Goal: Information Seeking & Learning: Learn about a topic

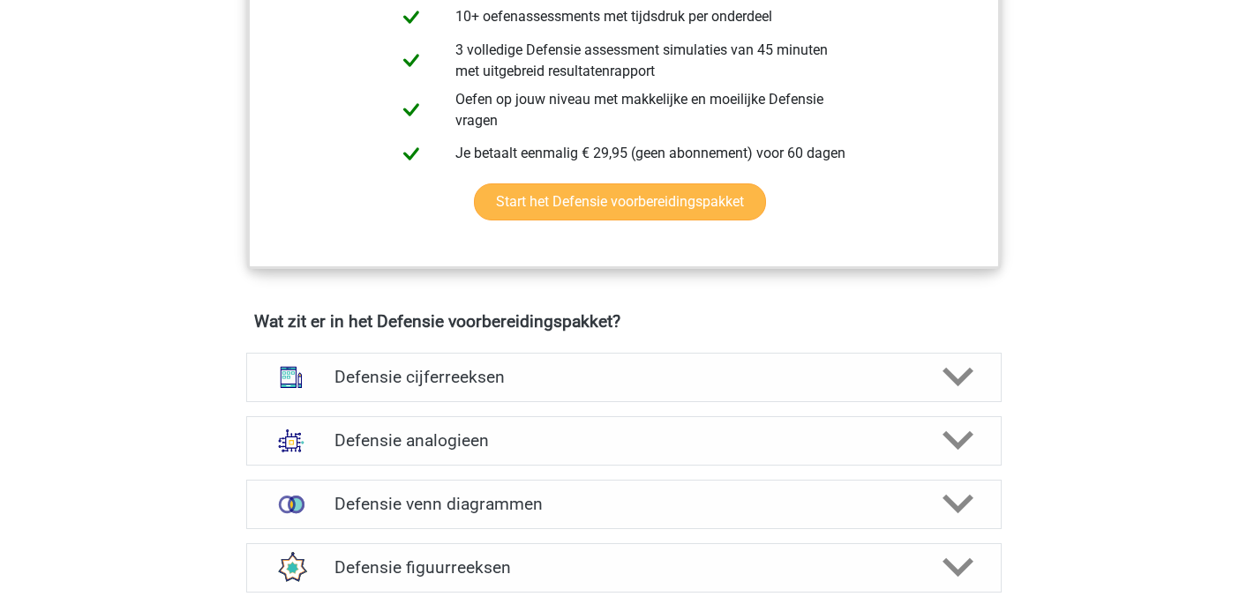
scroll to position [1070, 0]
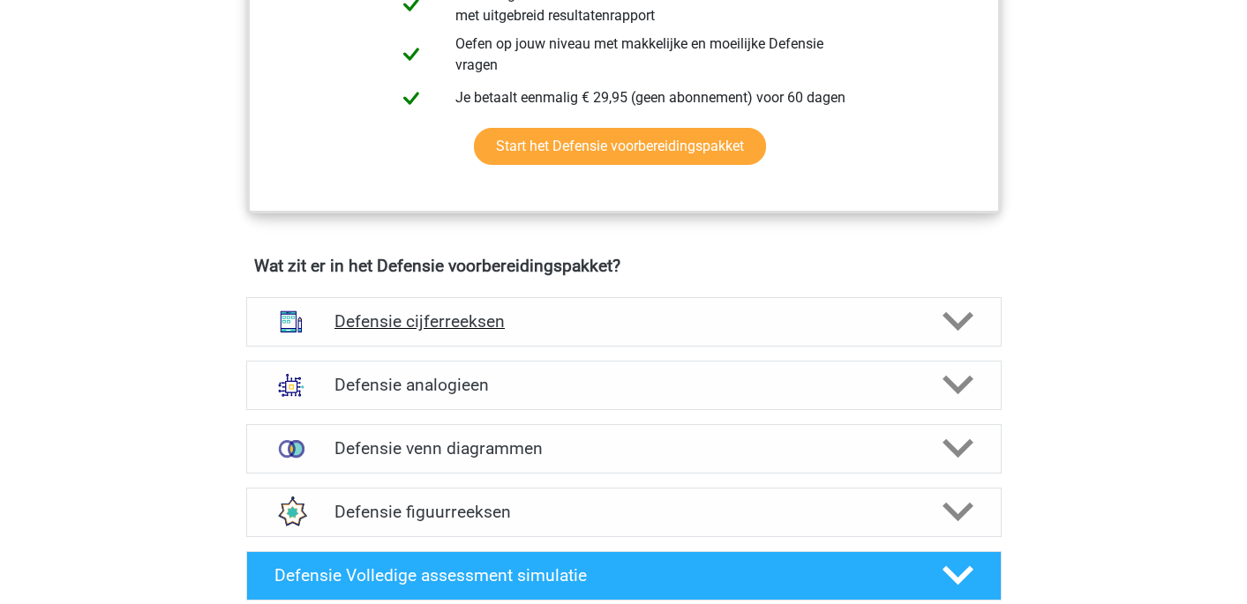
click at [552, 315] on h4 "Defensie cijferreeksen" at bounding box center [623, 321] width 578 height 20
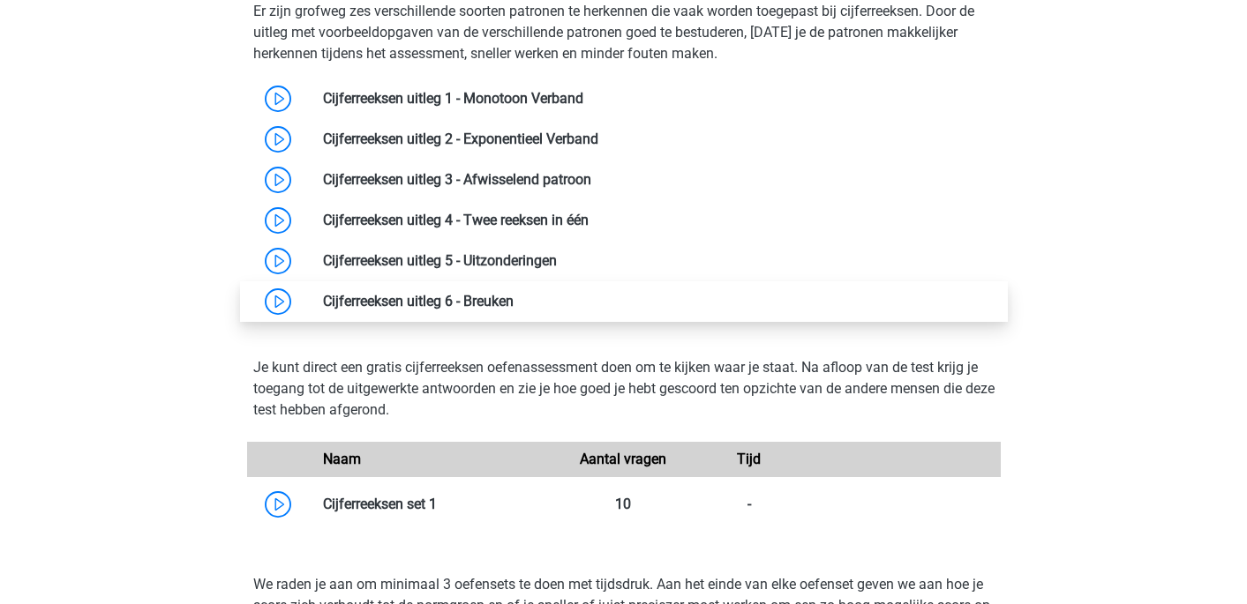
scroll to position [1435, 0]
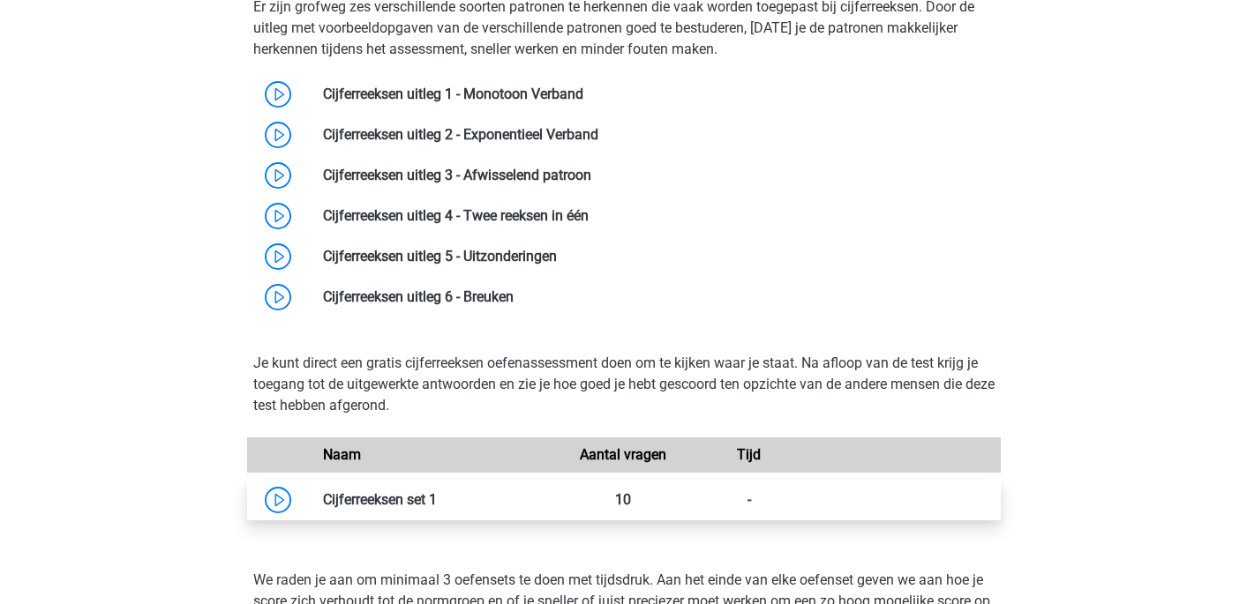
click at [437, 501] on link at bounding box center [437, 499] width 0 height 17
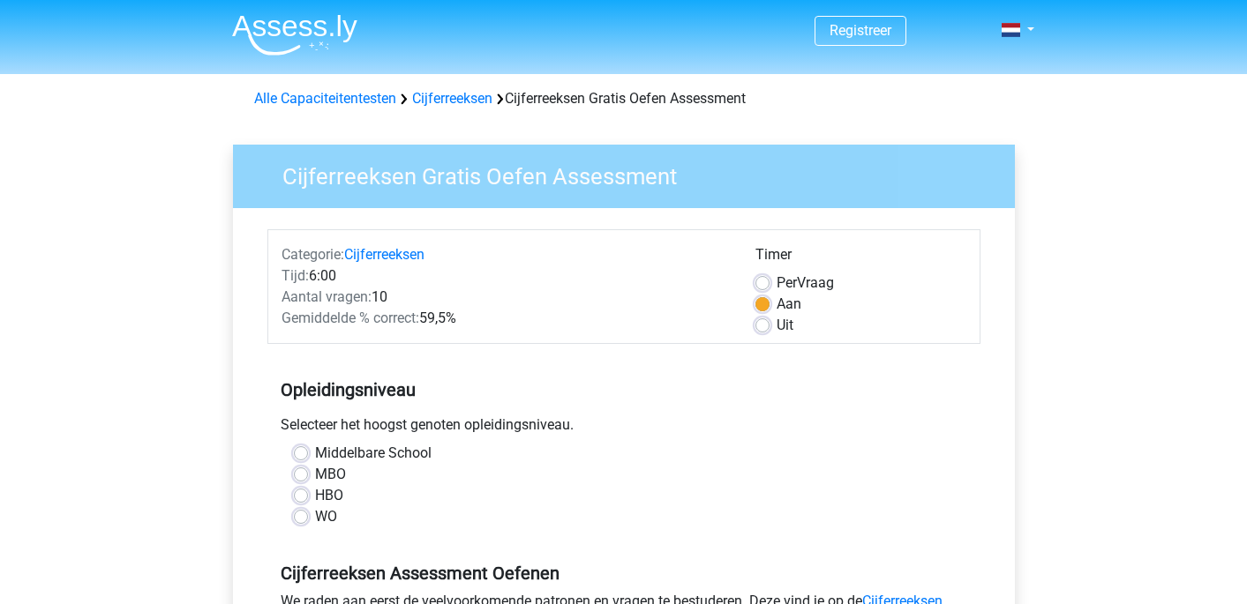
click at [315, 474] on label "MBO" at bounding box center [330, 474] width 31 height 21
click at [303, 474] on input "MBO" at bounding box center [301, 473] width 14 height 18
radio input "true"
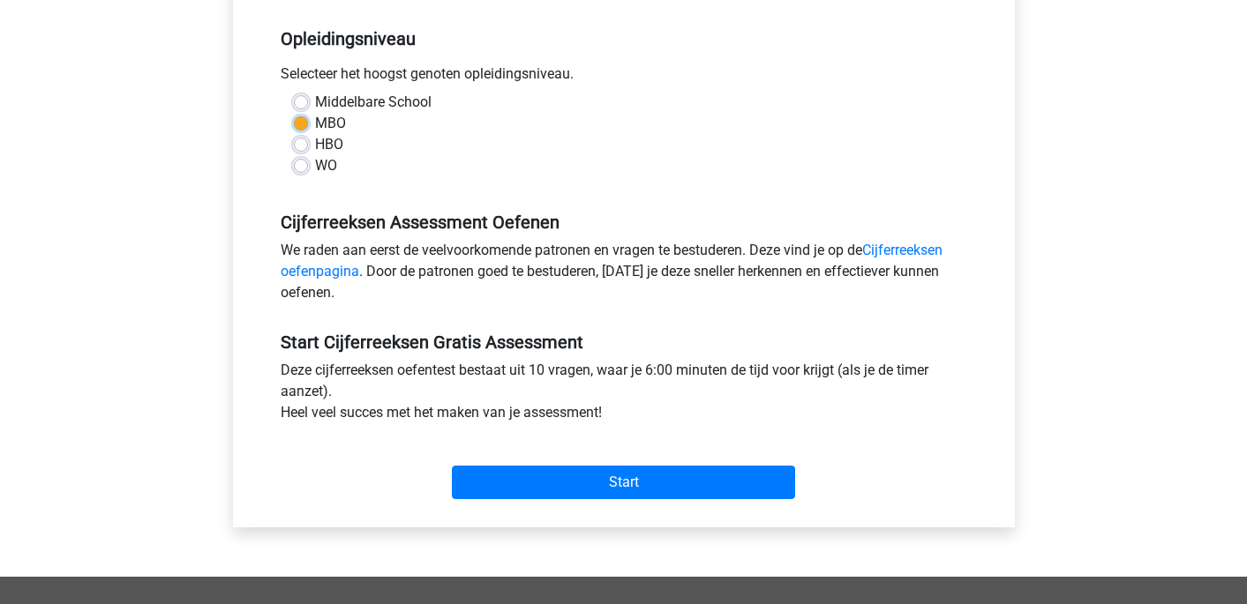
scroll to position [356, 0]
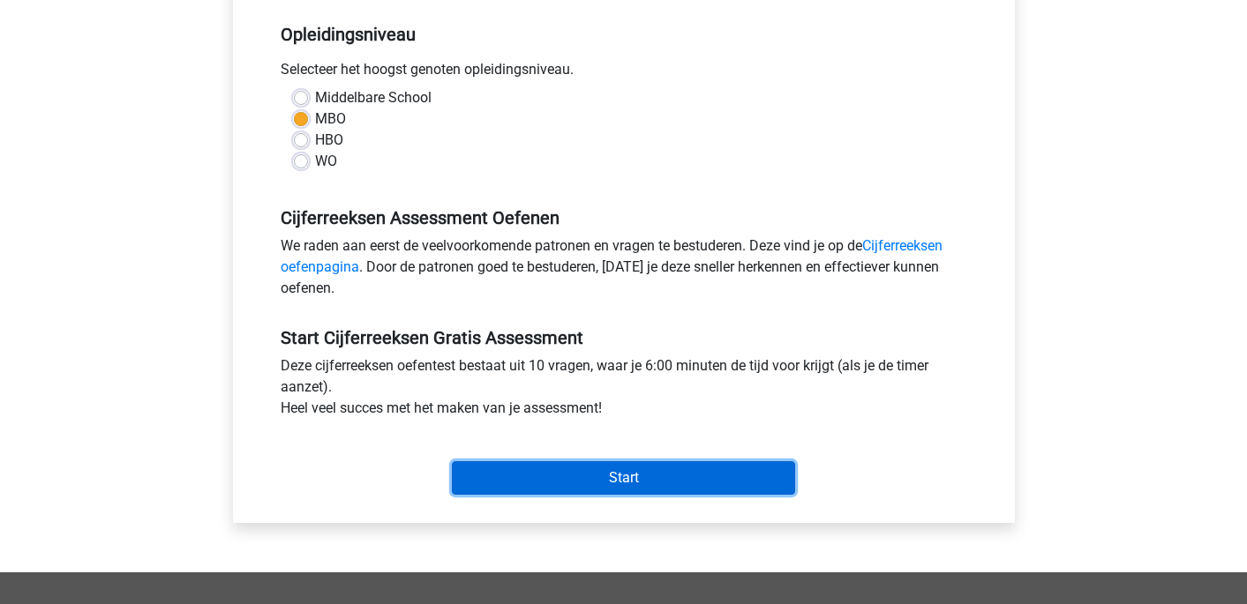
click at [538, 474] on input "Start" at bounding box center [623, 478] width 343 height 34
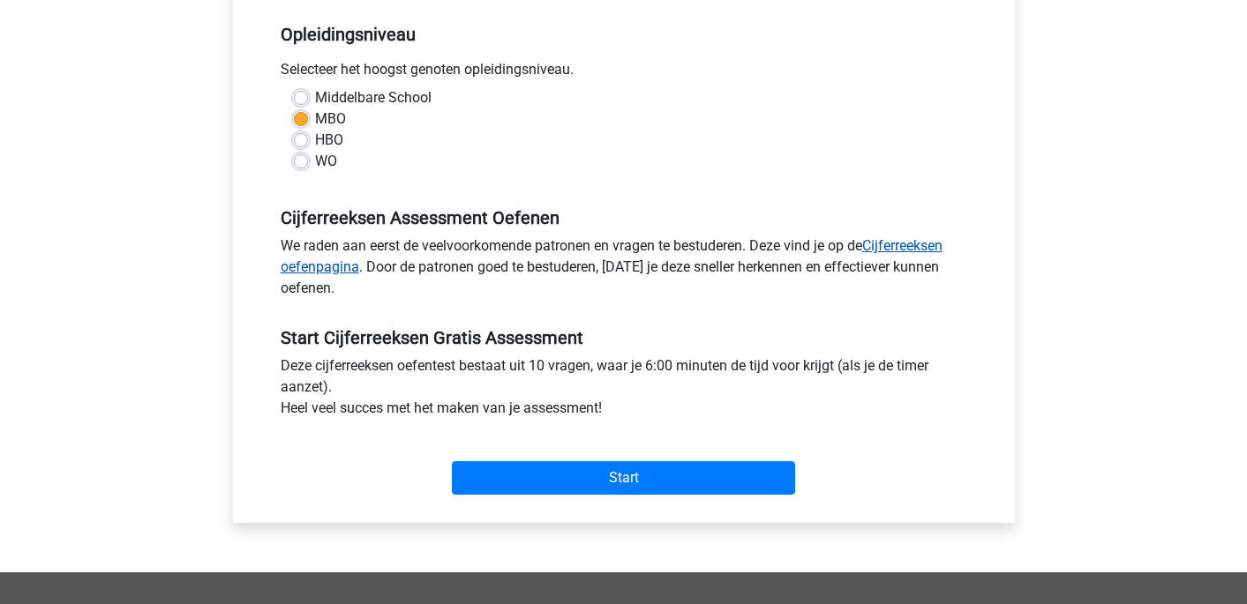
click at [917, 251] on link "Cijferreeksen oefenpagina" at bounding box center [612, 256] width 662 height 38
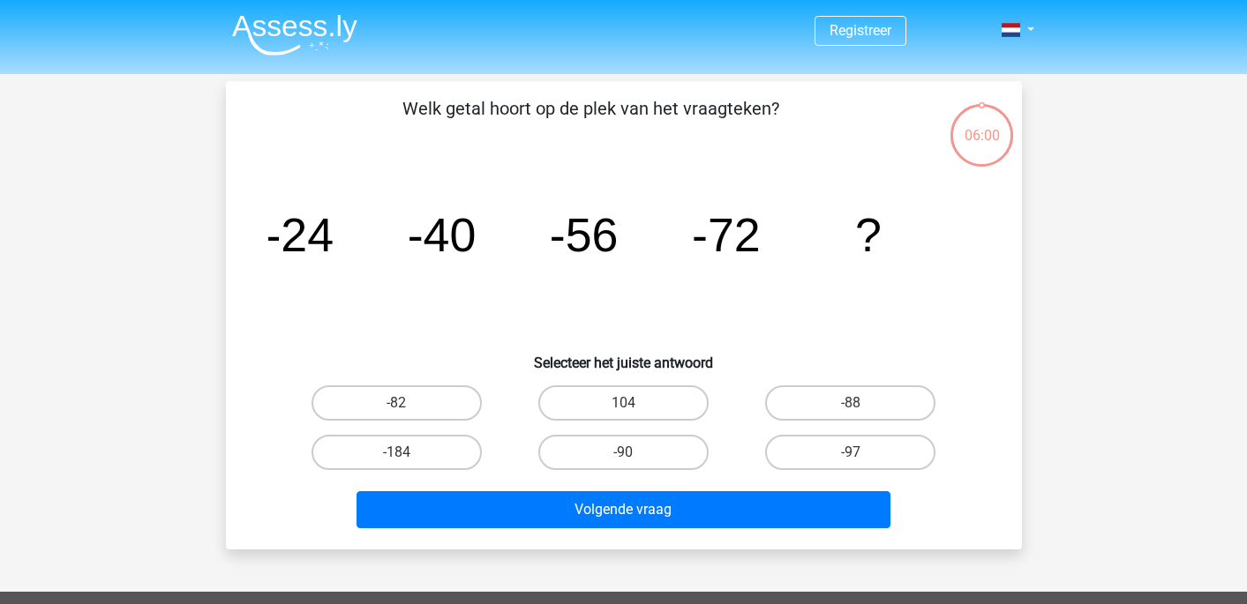
click at [538, 474] on div "-90" at bounding box center [623, 452] width 227 height 49
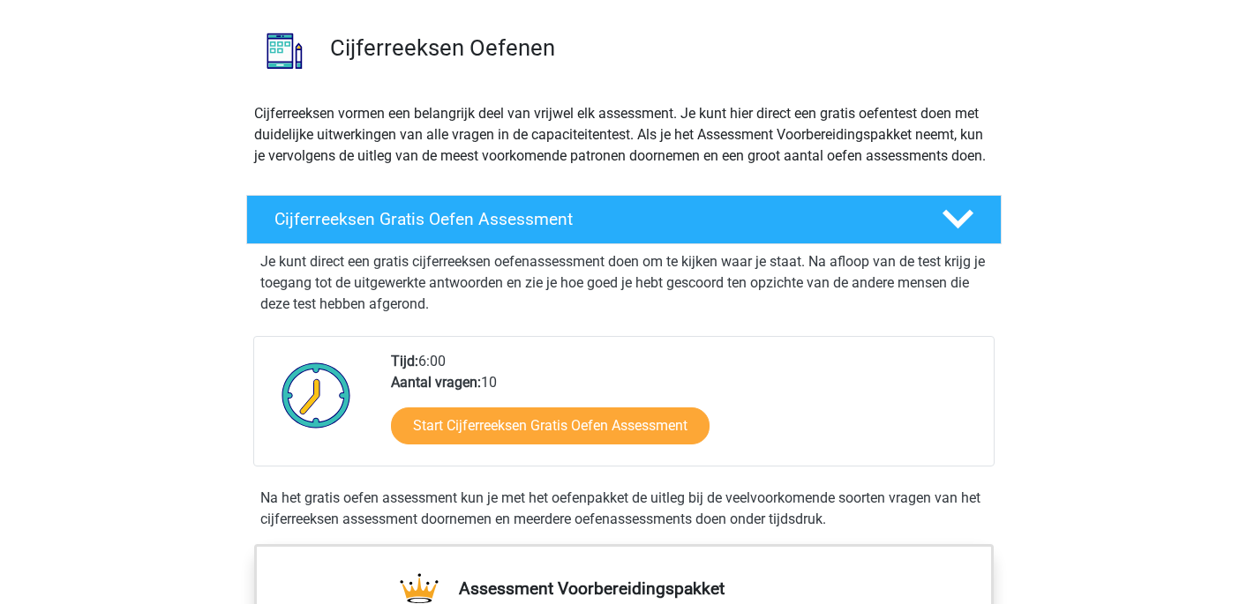
scroll to position [118, 0]
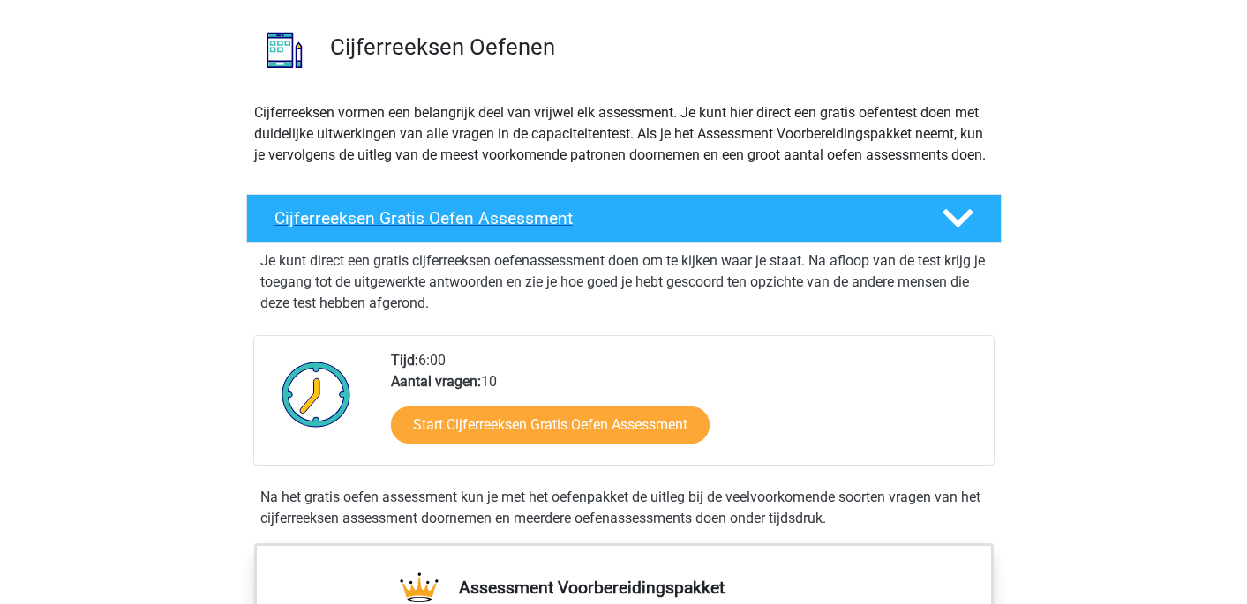
click at [469, 229] on h4 "Cijferreeksen Gratis Oefen Assessment" at bounding box center [593, 218] width 639 height 20
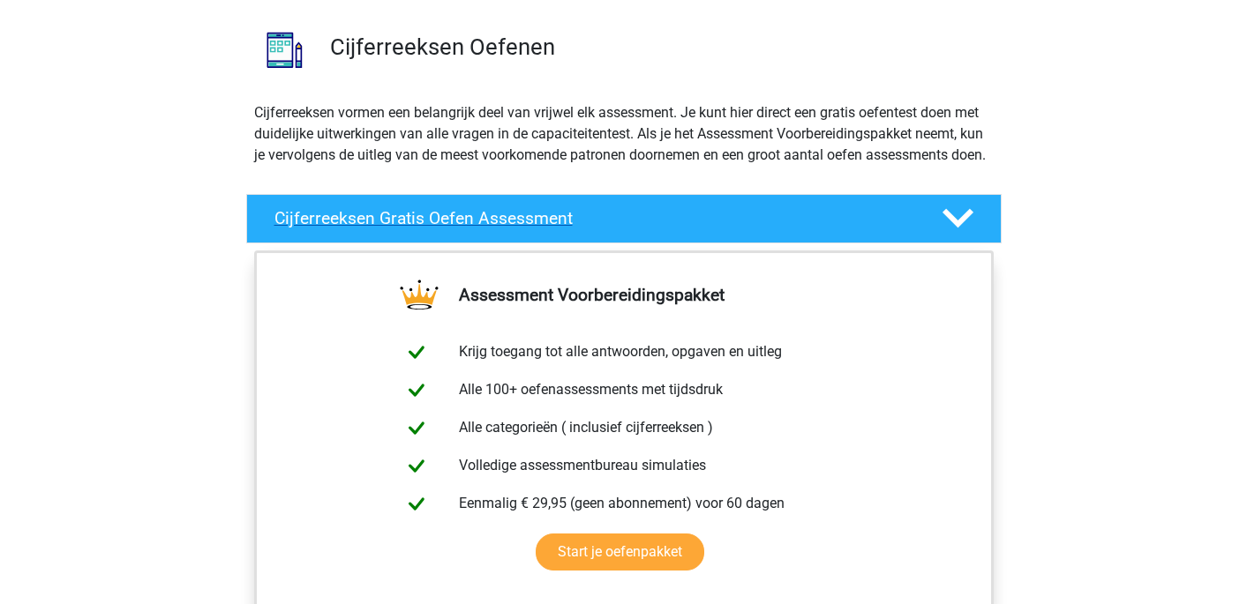
click at [469, 229] on h4 "Cijferreeksen Gratis Oefen Assessment" at bounding box center [593, 218] width 639 height 20
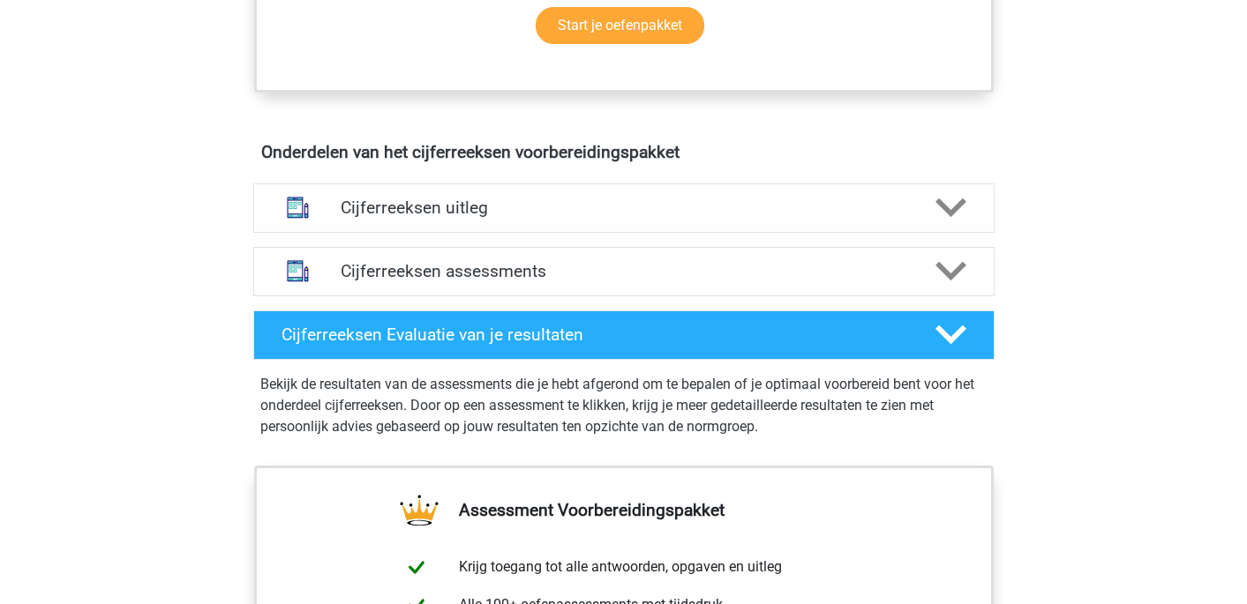
scroll to position [940, 0]
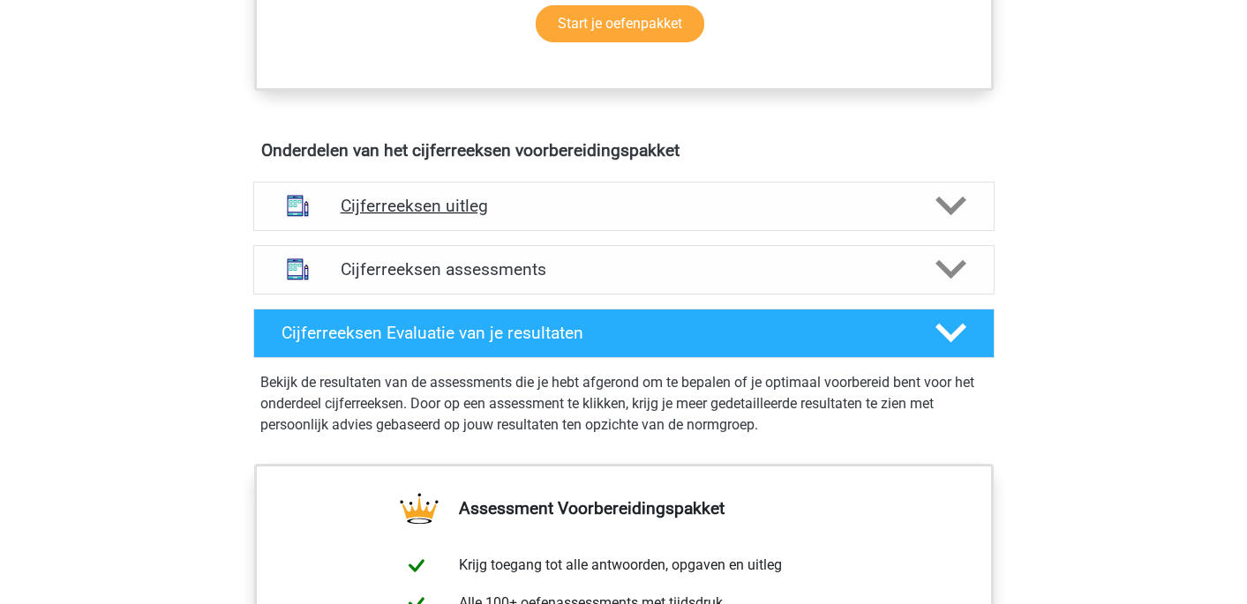
click at [454, 231] on div "Cijferreeksen uitleg" at bounding box center [623, 206] width 741 height 49
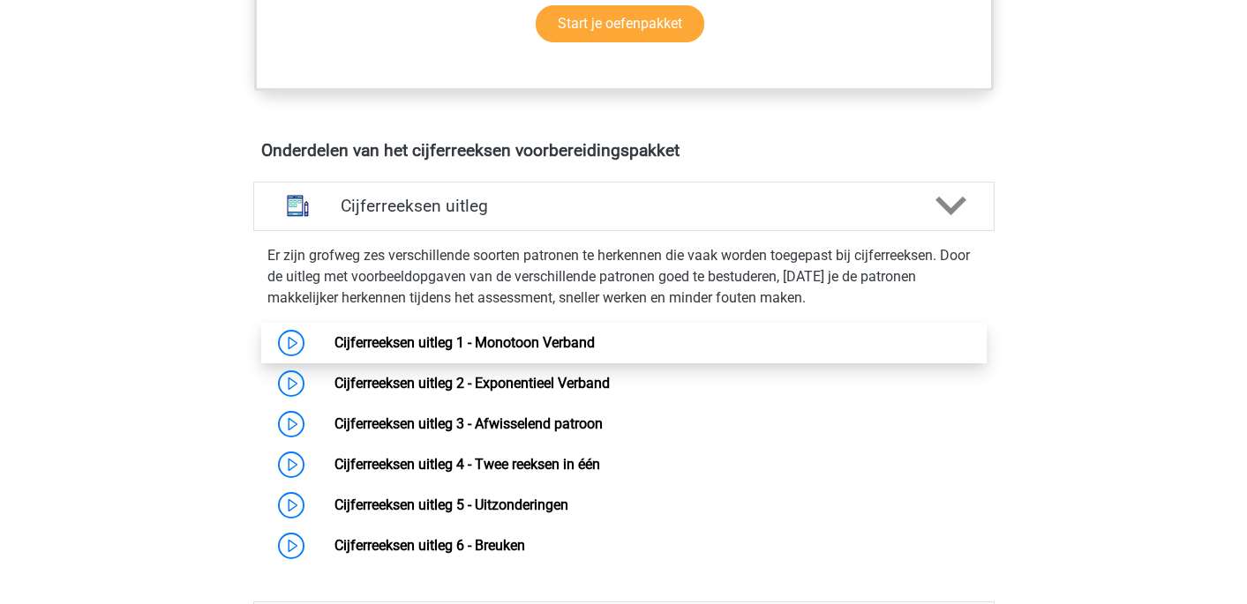
click at [334, 351] on link "Cijferreeksen uitleg 1 - Monotoon Verband" at bounding box center [464, 342] width 260 height 17
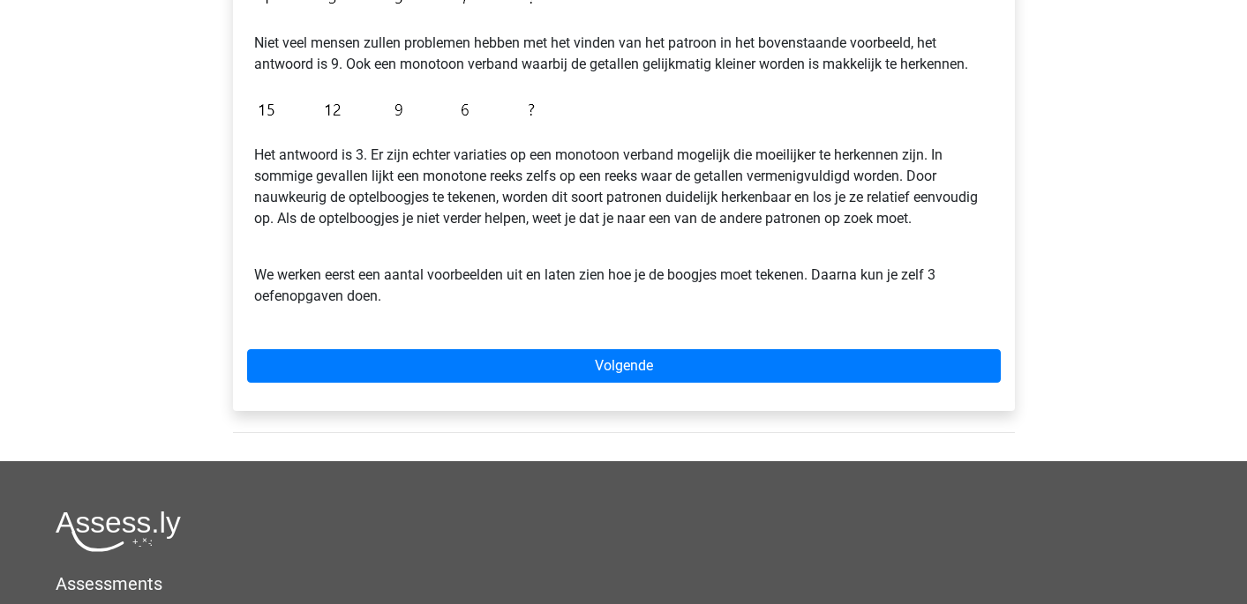
scroll to position [470, 0]
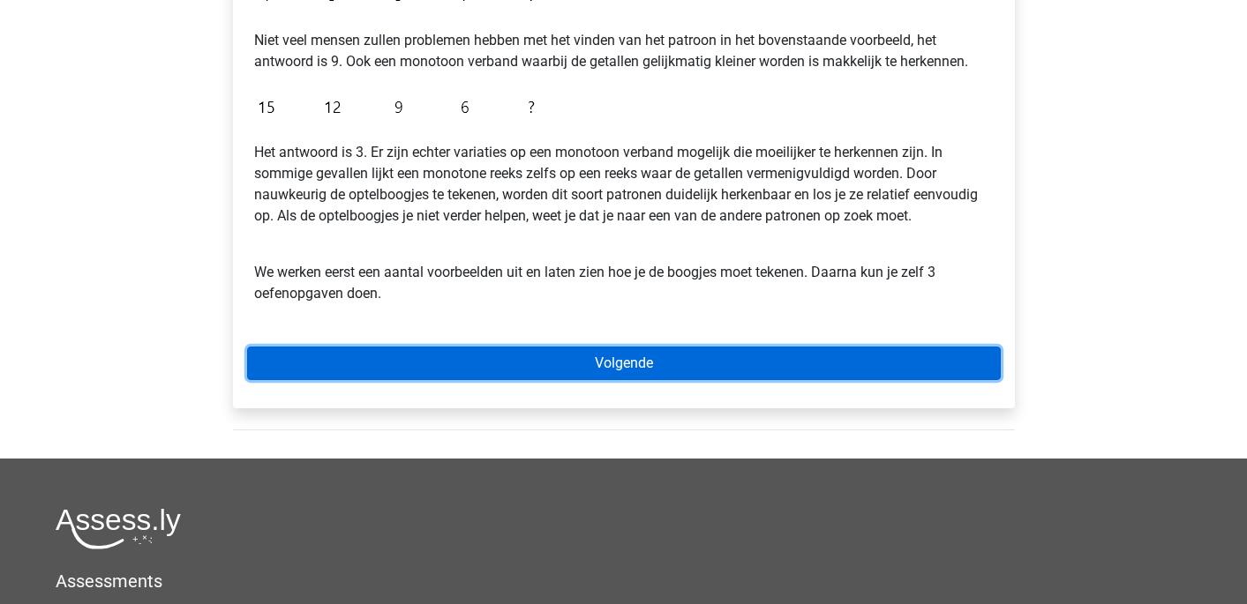
click at [568, 367] on link "Volgende" at bounding box center [624, 364] width 754 height 34
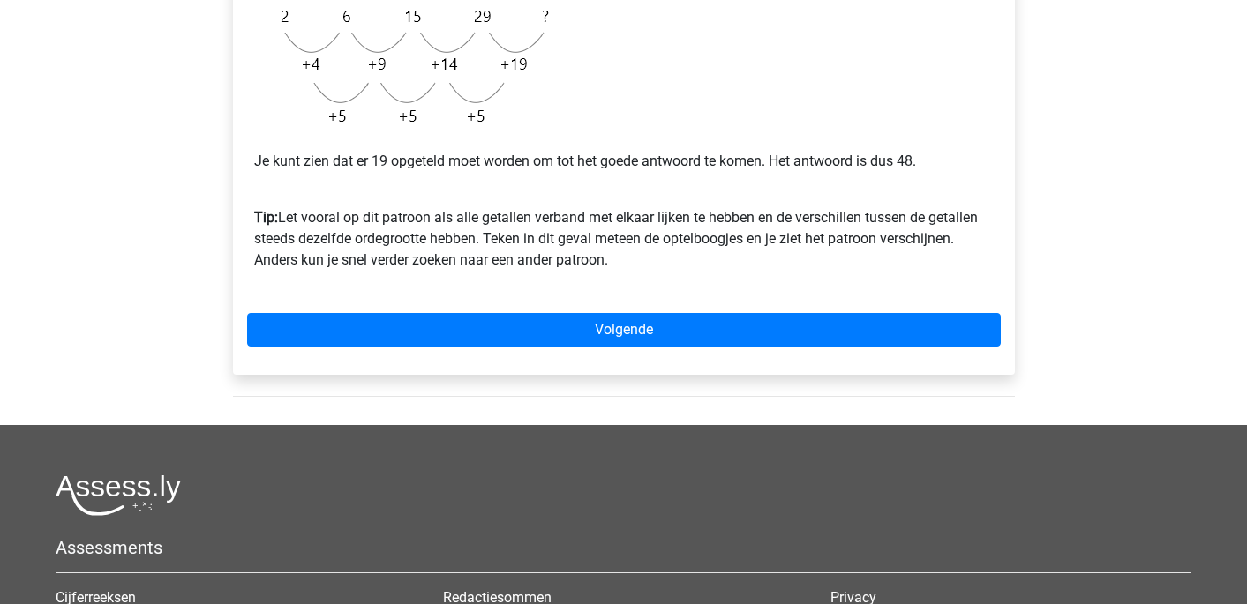
scroll to position [343, 0]
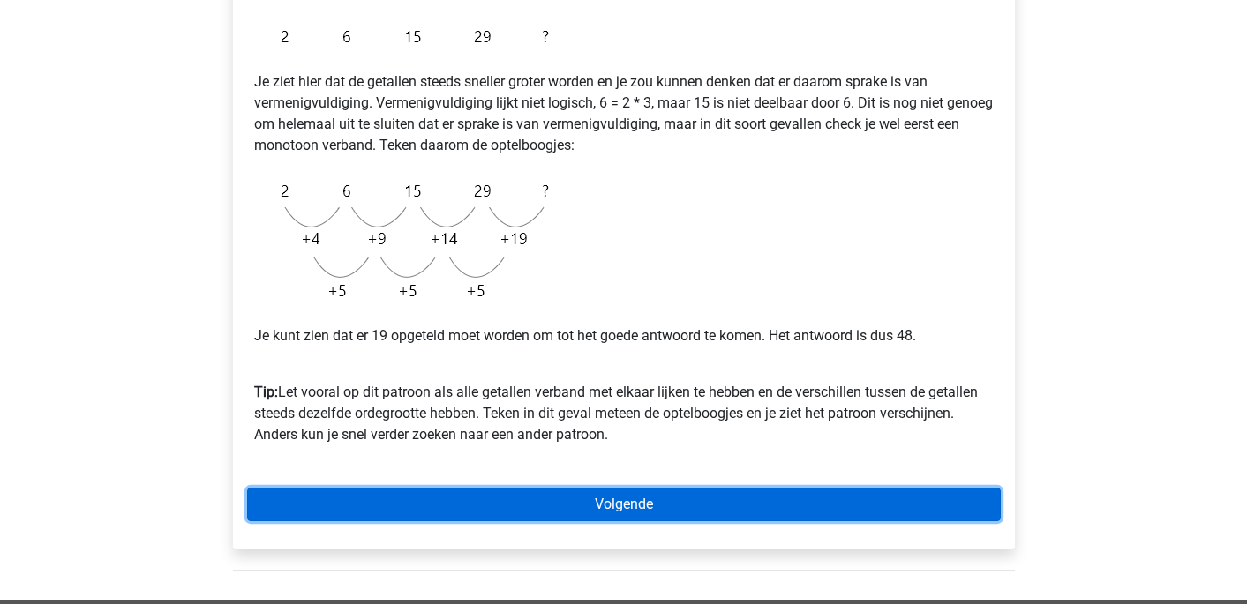
click at [640, 510] on link "Volgende" at bounding box center [624, 505] width 754 height 34
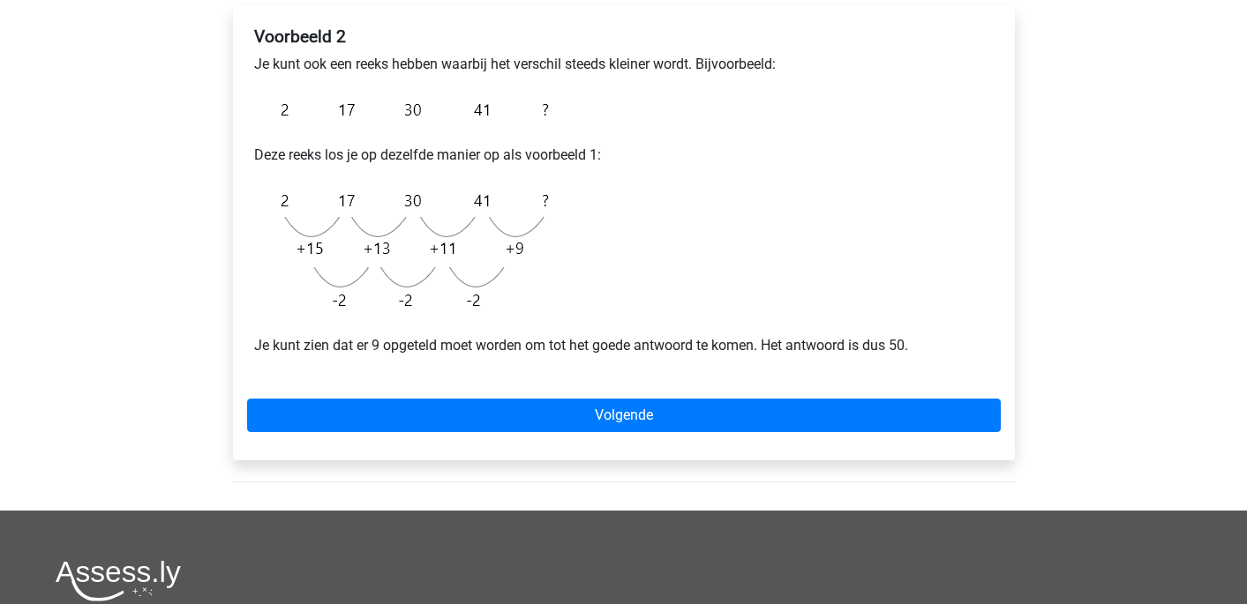
scroll to position [302, 0]
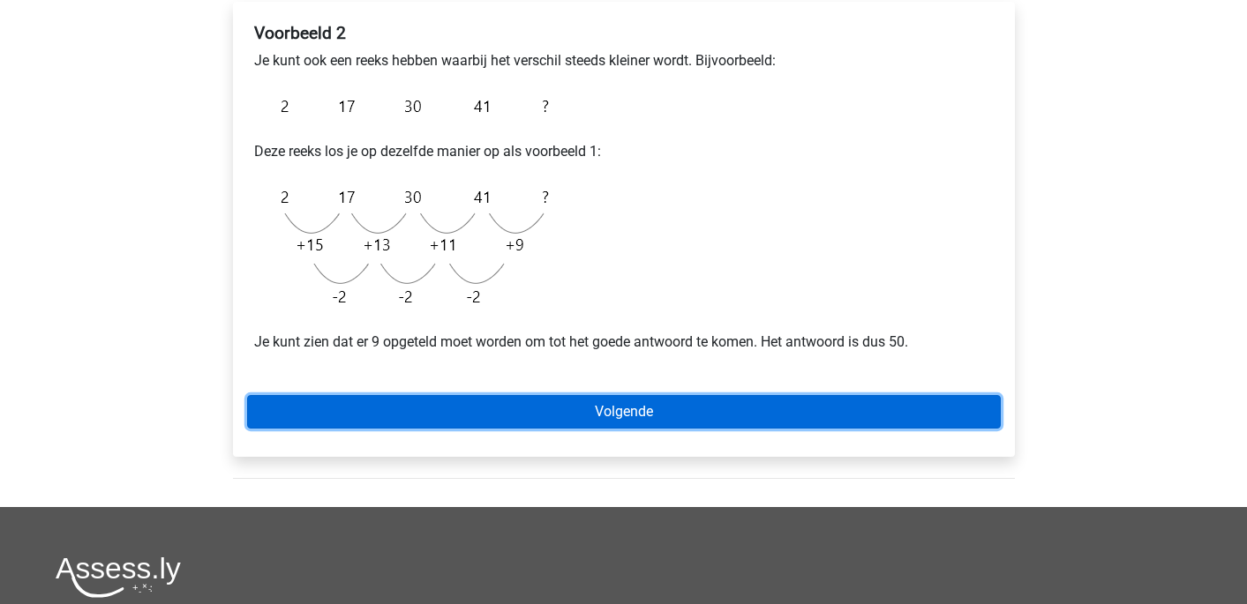
click at [555, 418] on link "Volgende" at bounding box center [624, 412] width 754 height 34
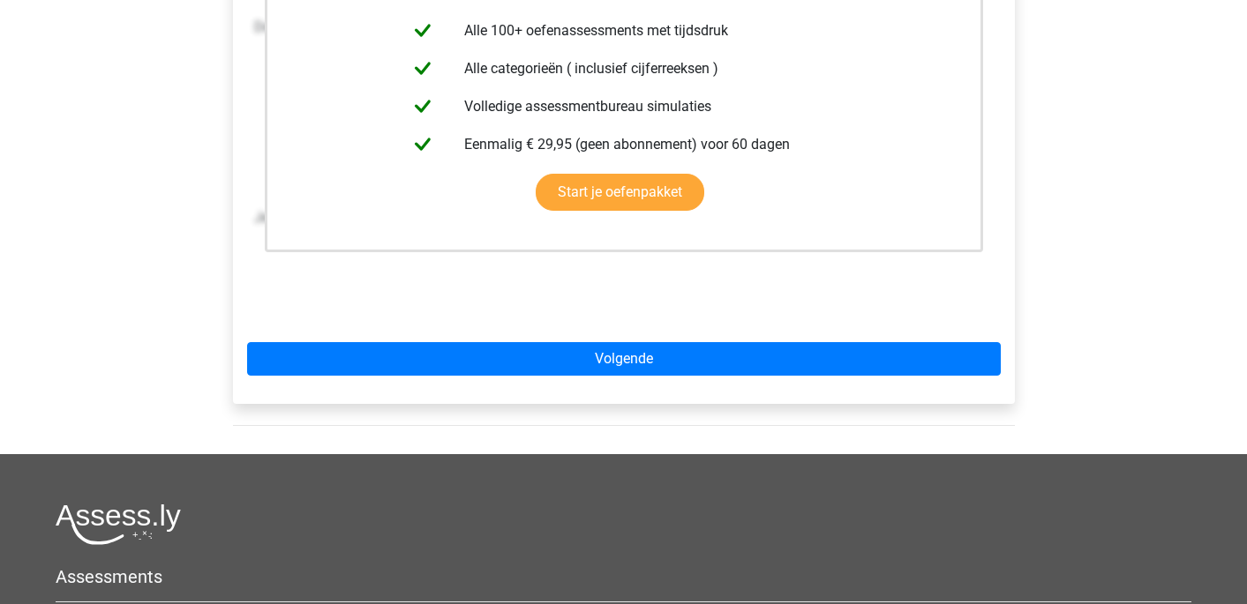
scroll to position [452, 0]
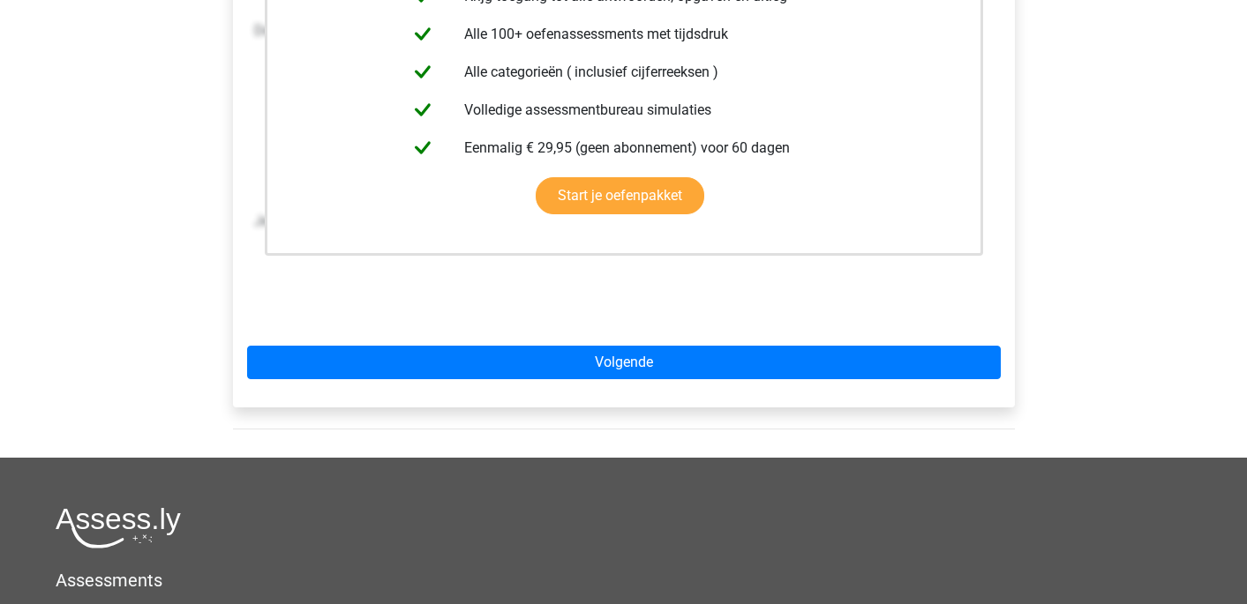
click at [579, 345] on div "Deze uitleg zit in het Voorbereidingspakket Krijg toegang tot alle antwoorden, …" at bounding box center [624, 130] width 782 height 556
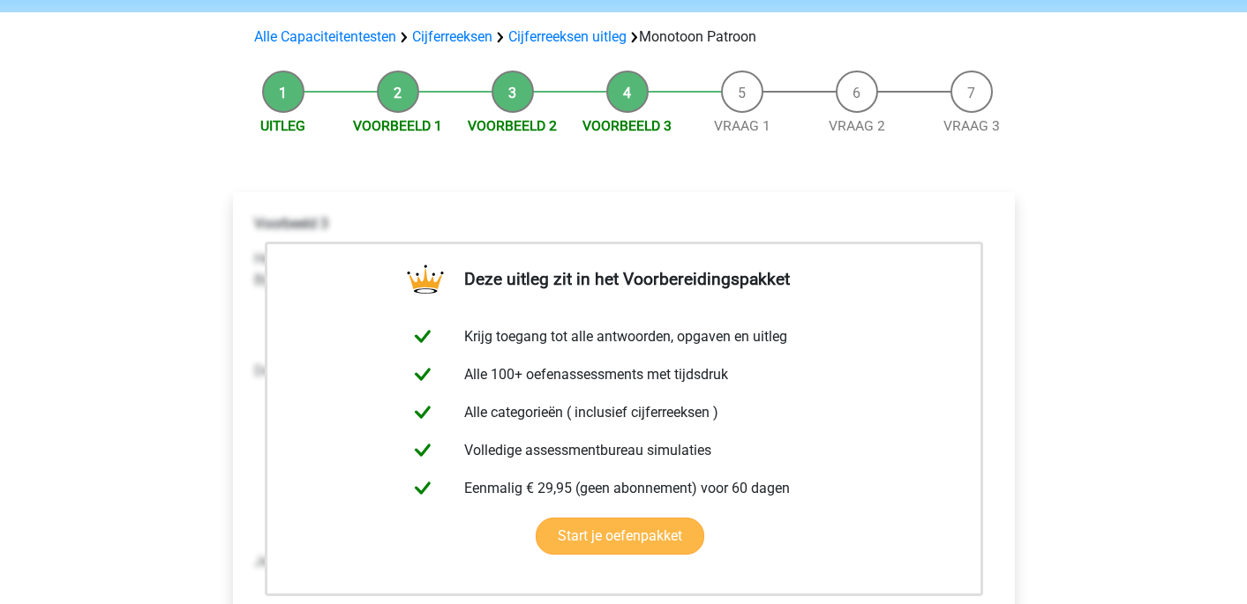
scroll to position [0, 0]
